Goal: Transaction & Acquisition: Download file/media

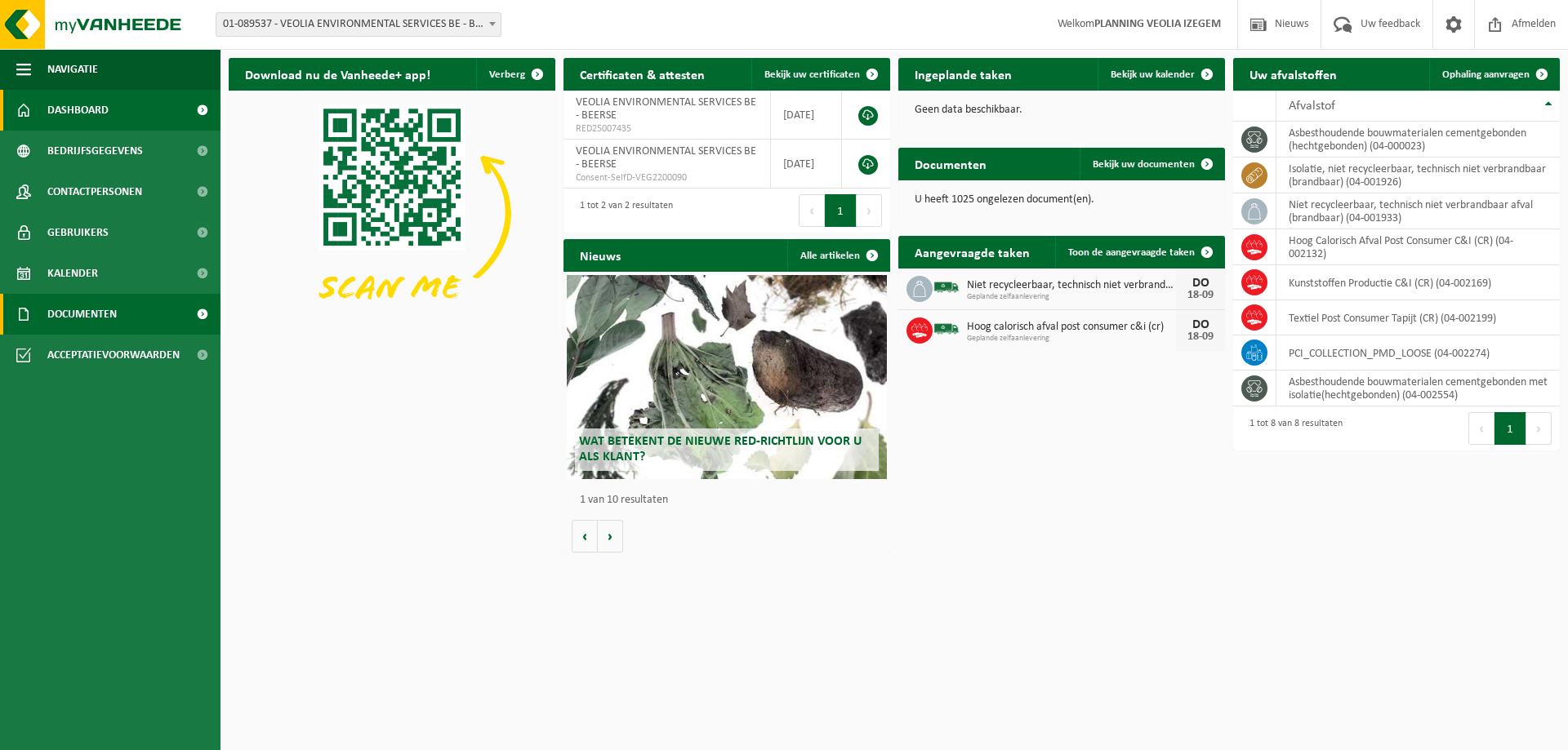
click at [105, 312] on span "Documenten" at bounding box center [82, 314] width 69 height 41
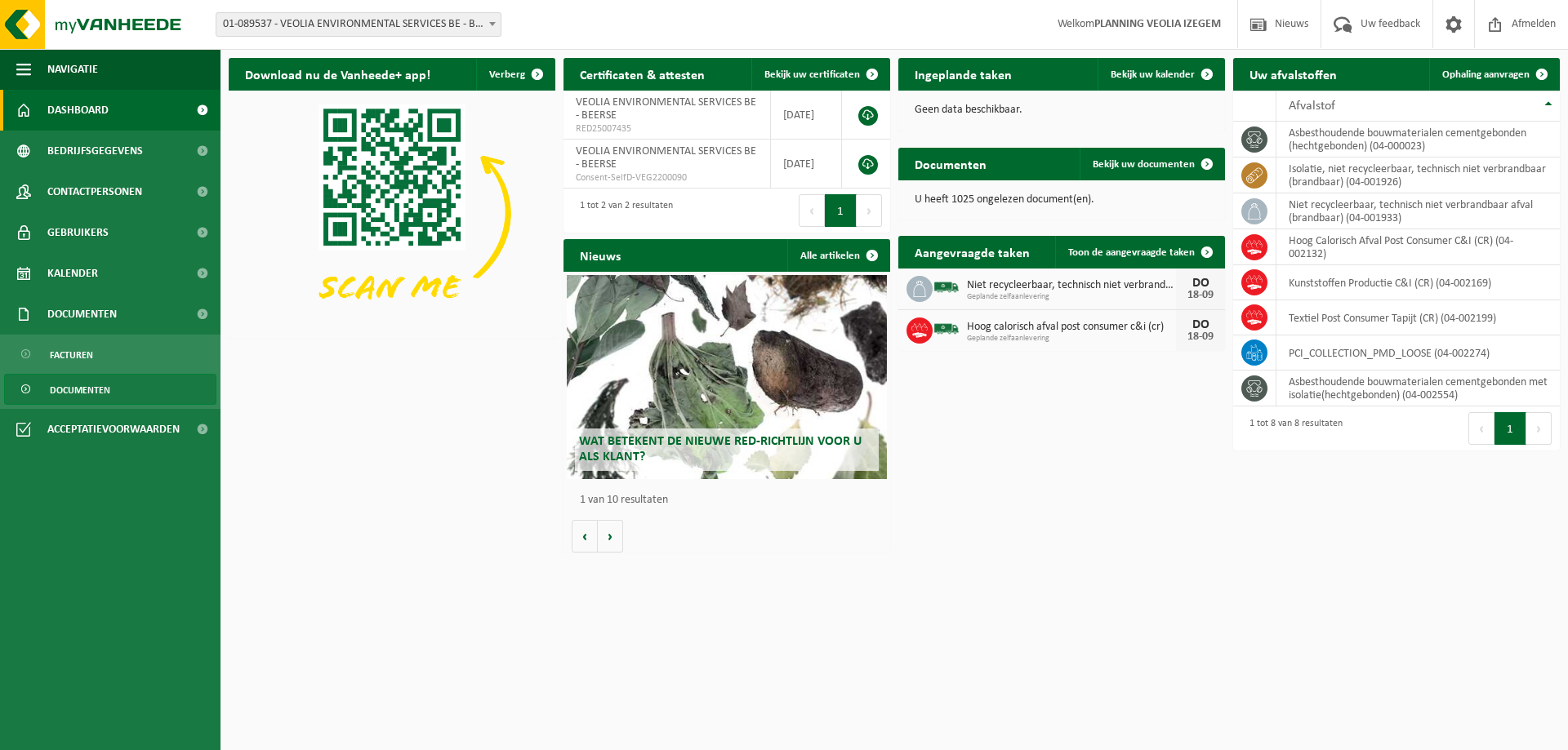
click at [95, 388] on span "Documenten" at bounding box center [80, 390] width 60 height 31
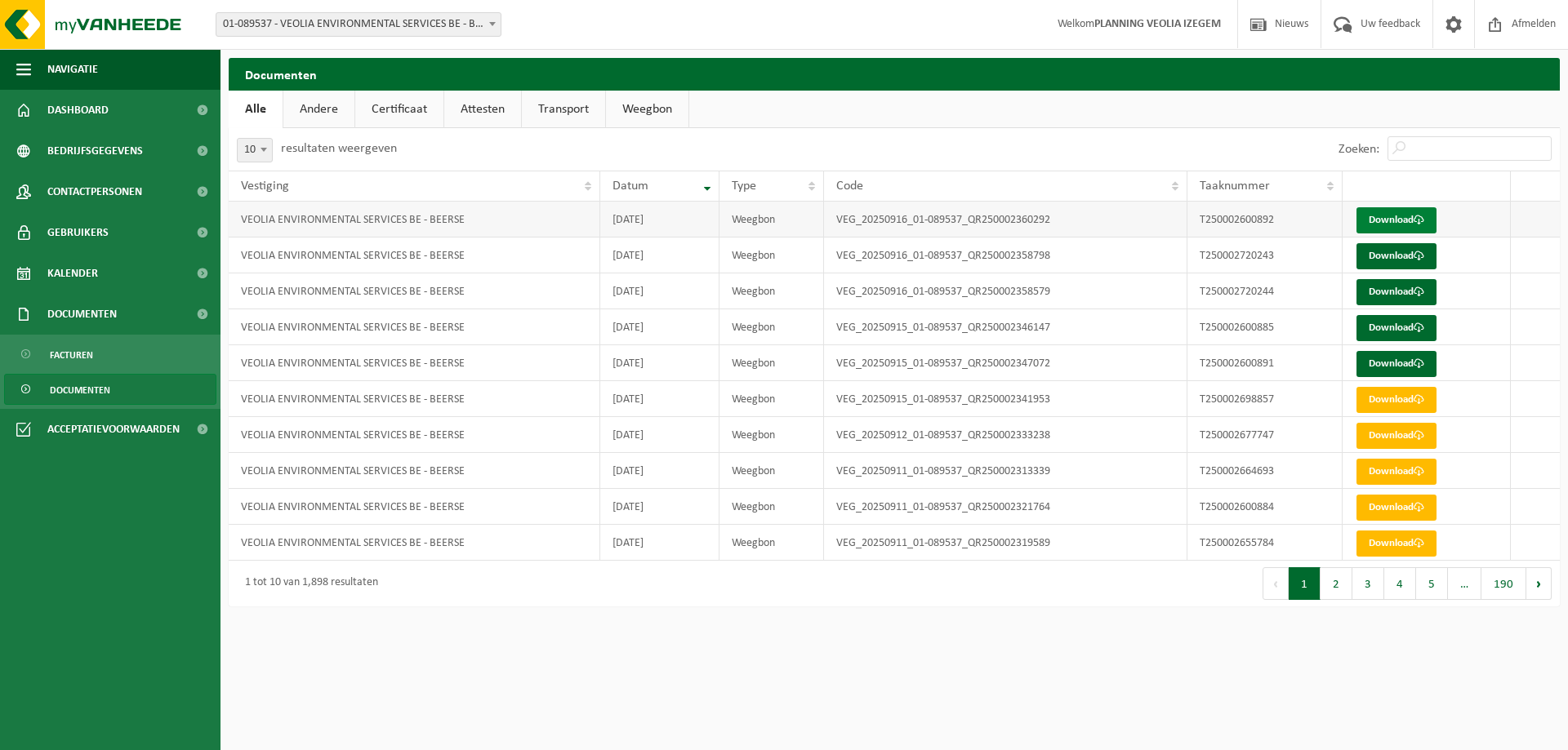
click at [1379, 217] on link "Download" at bounding box center [1397, 220] width 80 height 26
click at [1399, 253] on link "Download" at bounding box center [1397, 256] width 80 height 26
click at [1392, 289] on link "Download" at bounding box center [1397, 292] width 80 height 26
